Goal: Transaction & Acquisition: Purchase product/service

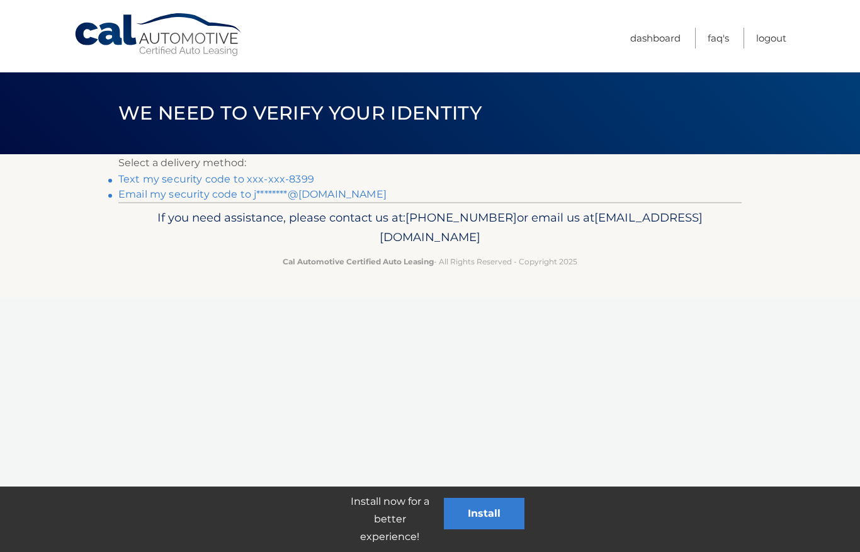
click at [125, 181] on link "Text my security code to xxx-xxx-8399" at bounding box center [216, 179] width 196 height 12
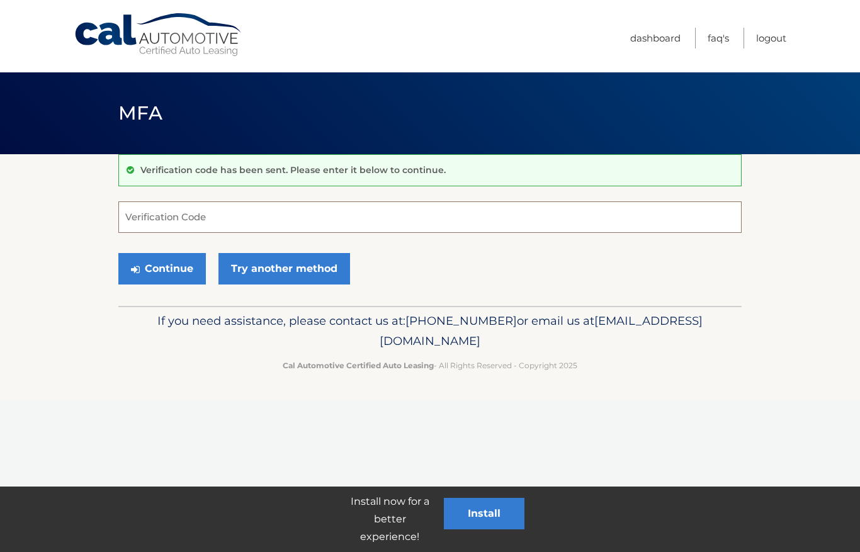
click at [142, 219] on input "Verification Code" at bounding box center [430, 217] width 624 height 31
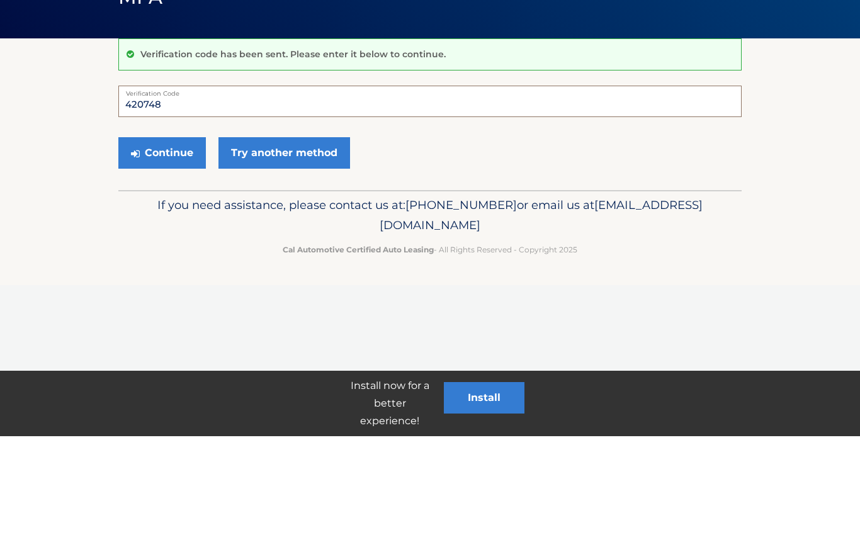
type input "420748"
click at [154, 253] on button "Continue" at bounding box center [162, 268] width 88 height 31
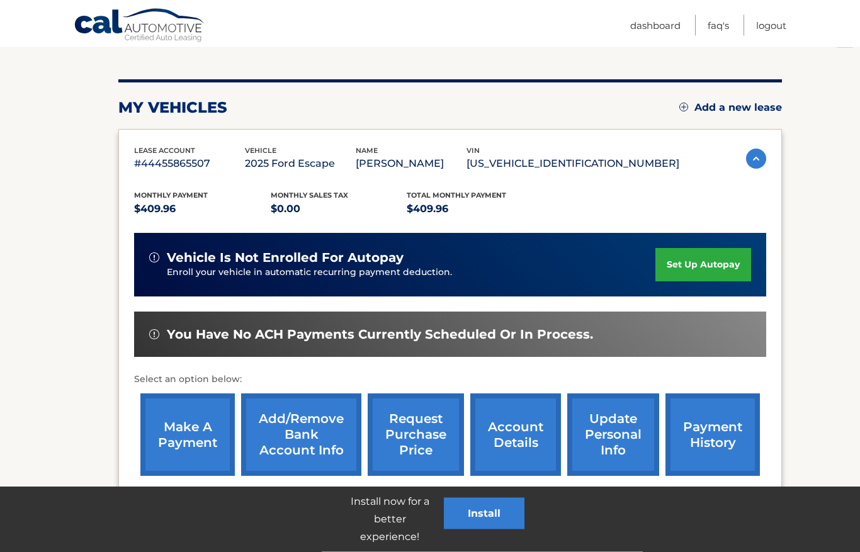
scroll to position [133, 0]
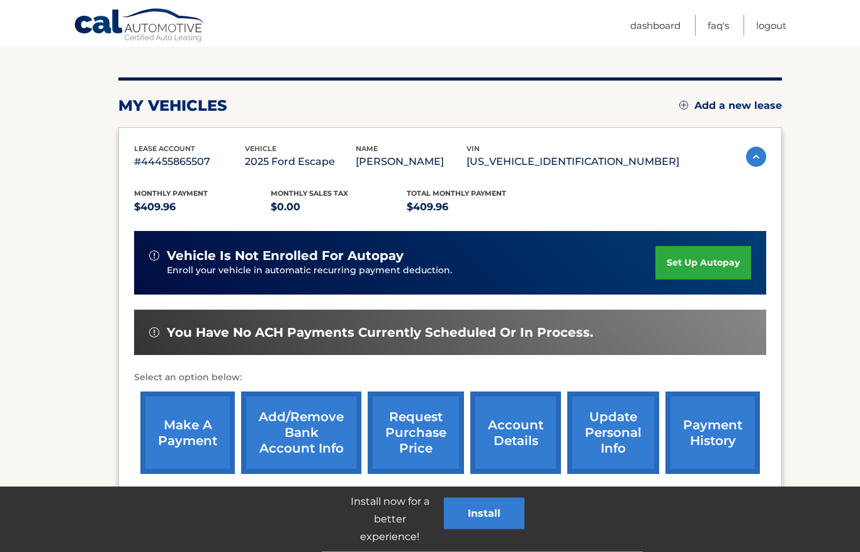
click at [179, 435] on link "make a payment" at bounding box center [187, 433] width 94 height 83
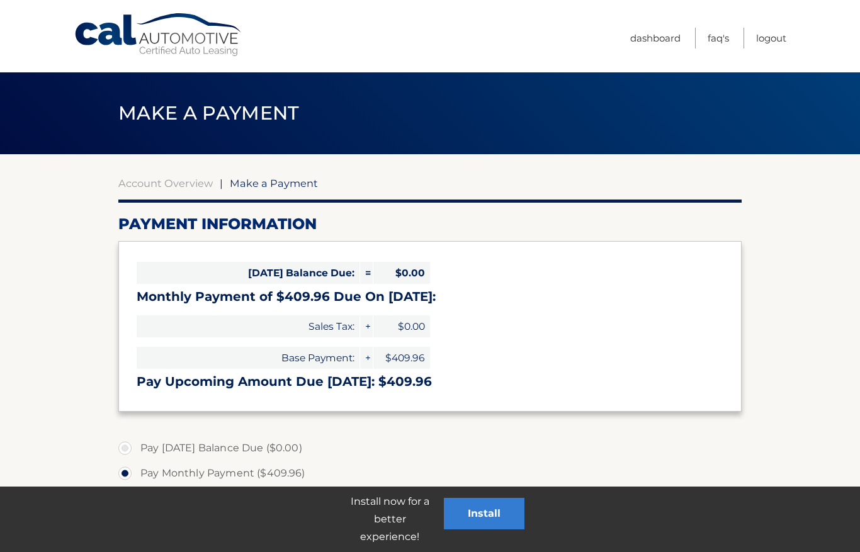
select select "YWJlMjdmNjYtMGJmMi00YjI3LWJkNzQtN2YyZDkyMTg5MWFk"
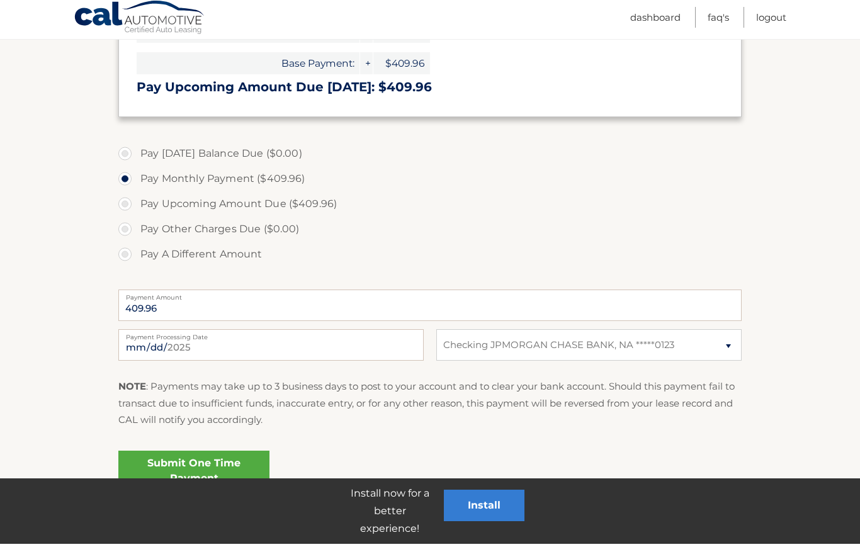
scroll to position [345, 0]
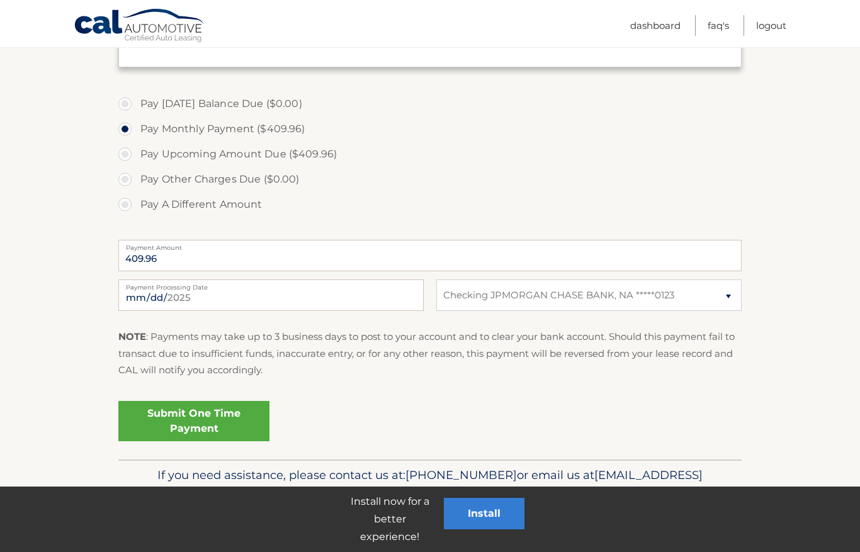
click at [176, 429] on link "Submit One Time Payment" at bounding box center [193, 421] width 151 height 40
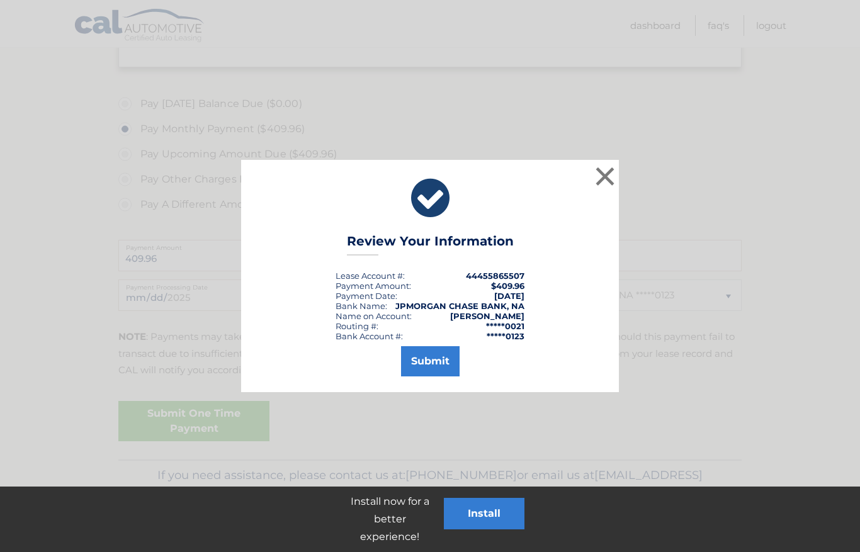
click at [425, 355] on button "Submit" at bounding box center [430, 361] width 59 height 30
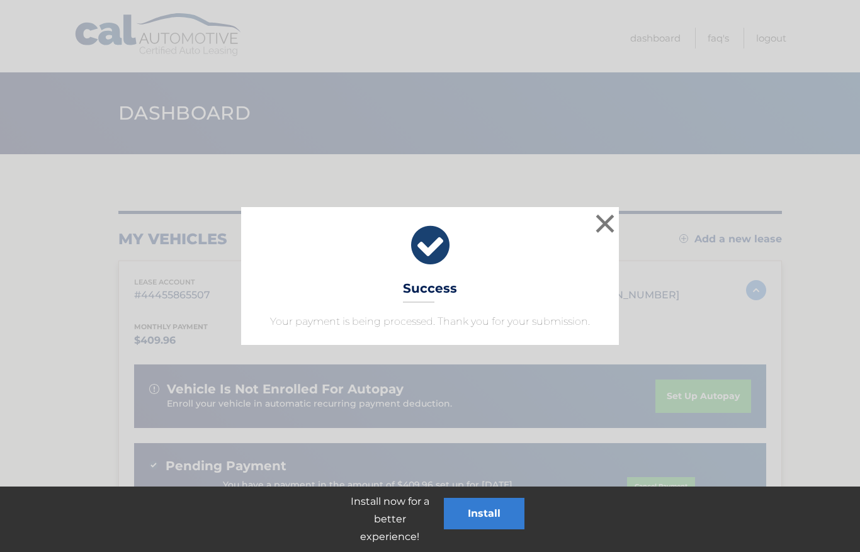
click at [605, 213] on button "×" at bounding box center [605, 223] width 25 height 25
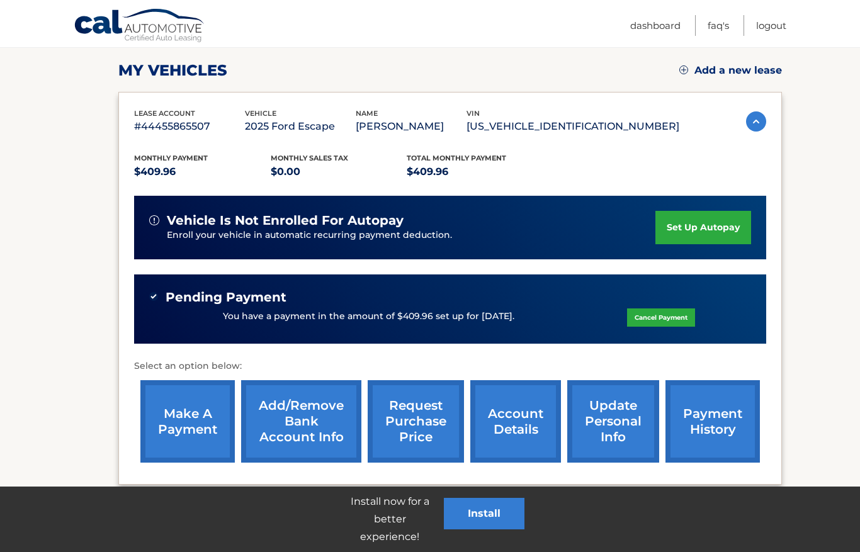
scroll to position [173, 0]
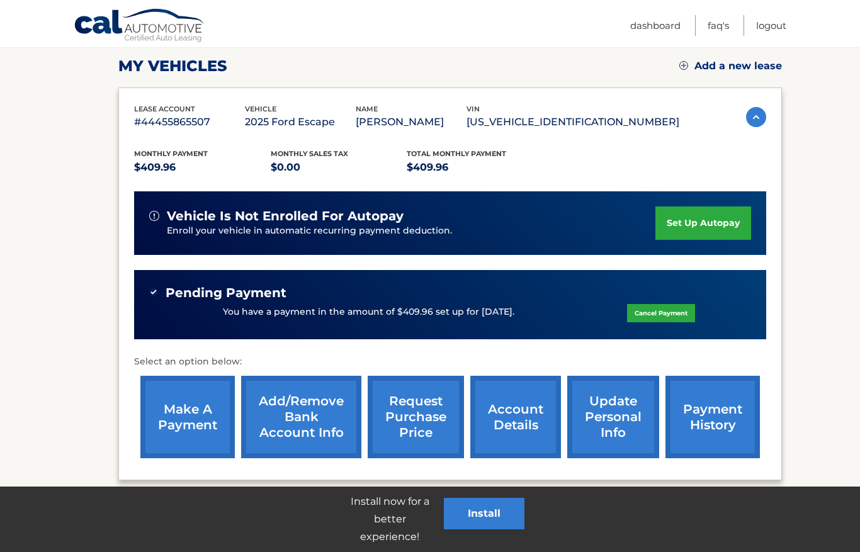
click at [761, 33] on link "Logout" at bounding box center [772, 25] width 30 height 21
